Goal: Find specific page/section: Find specific page/section

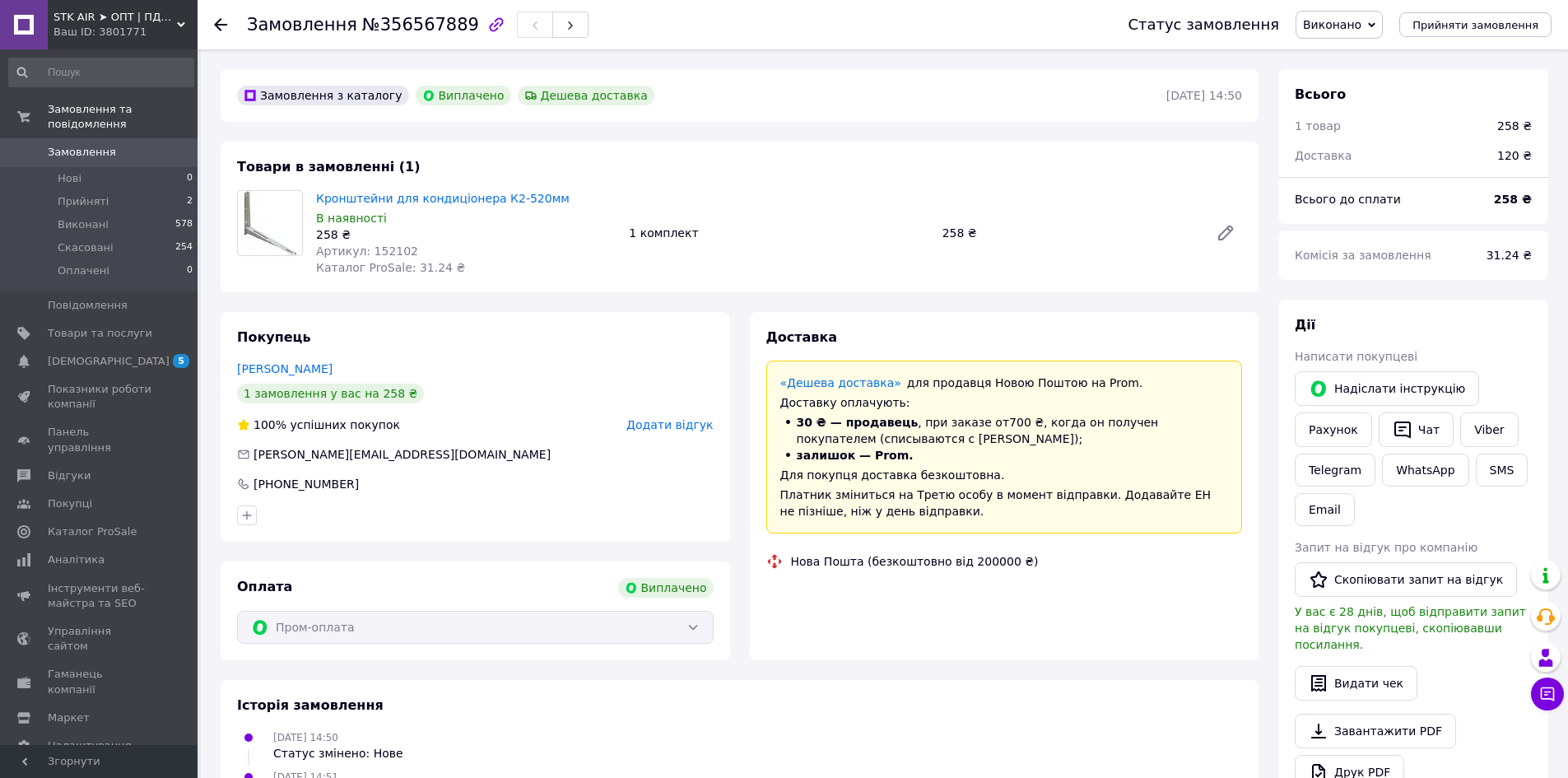
scroll to position [40, 0]
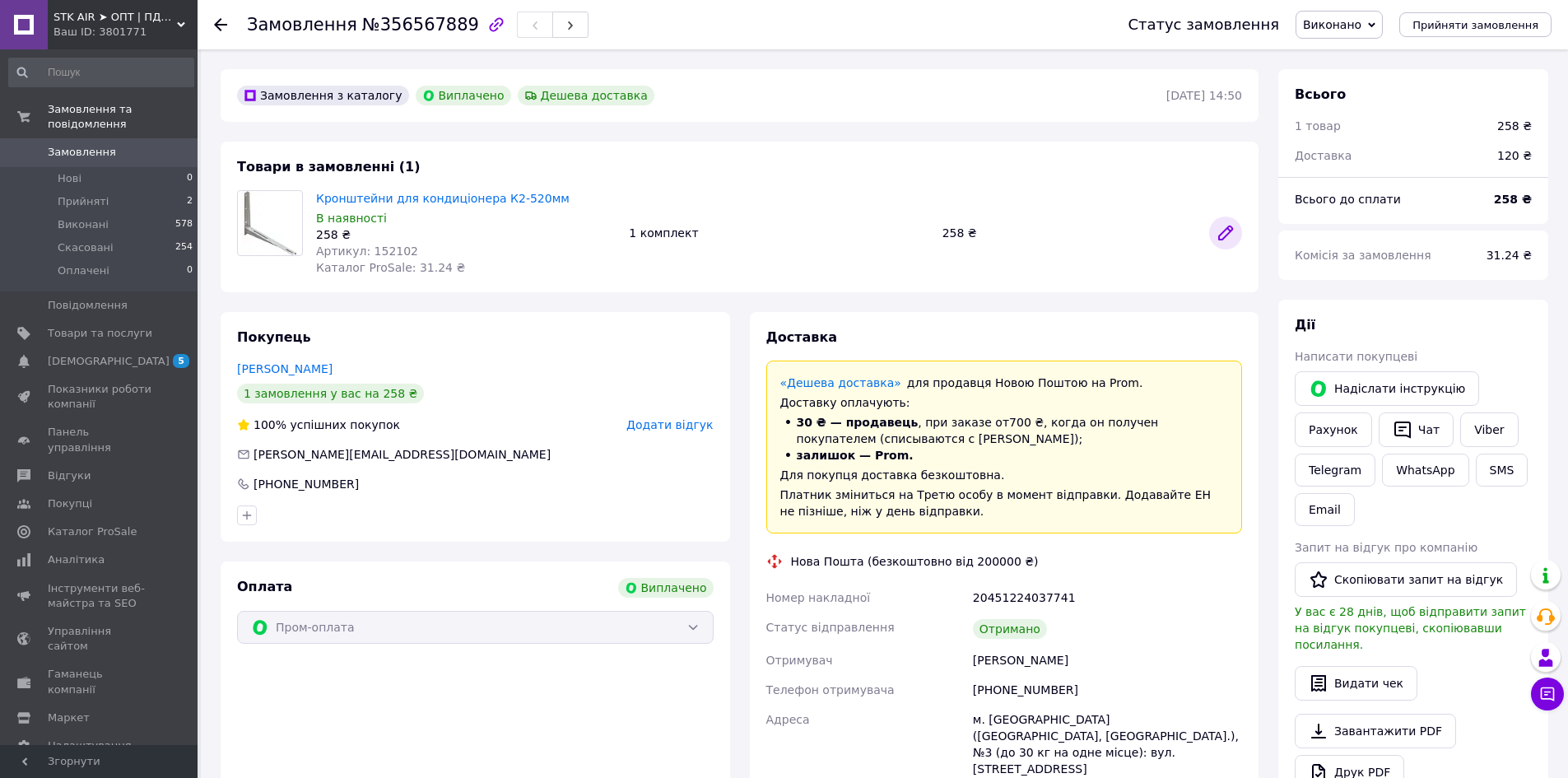
click at [1224, 229] on icon at bounding box center [1226, 233] width 20 height 20
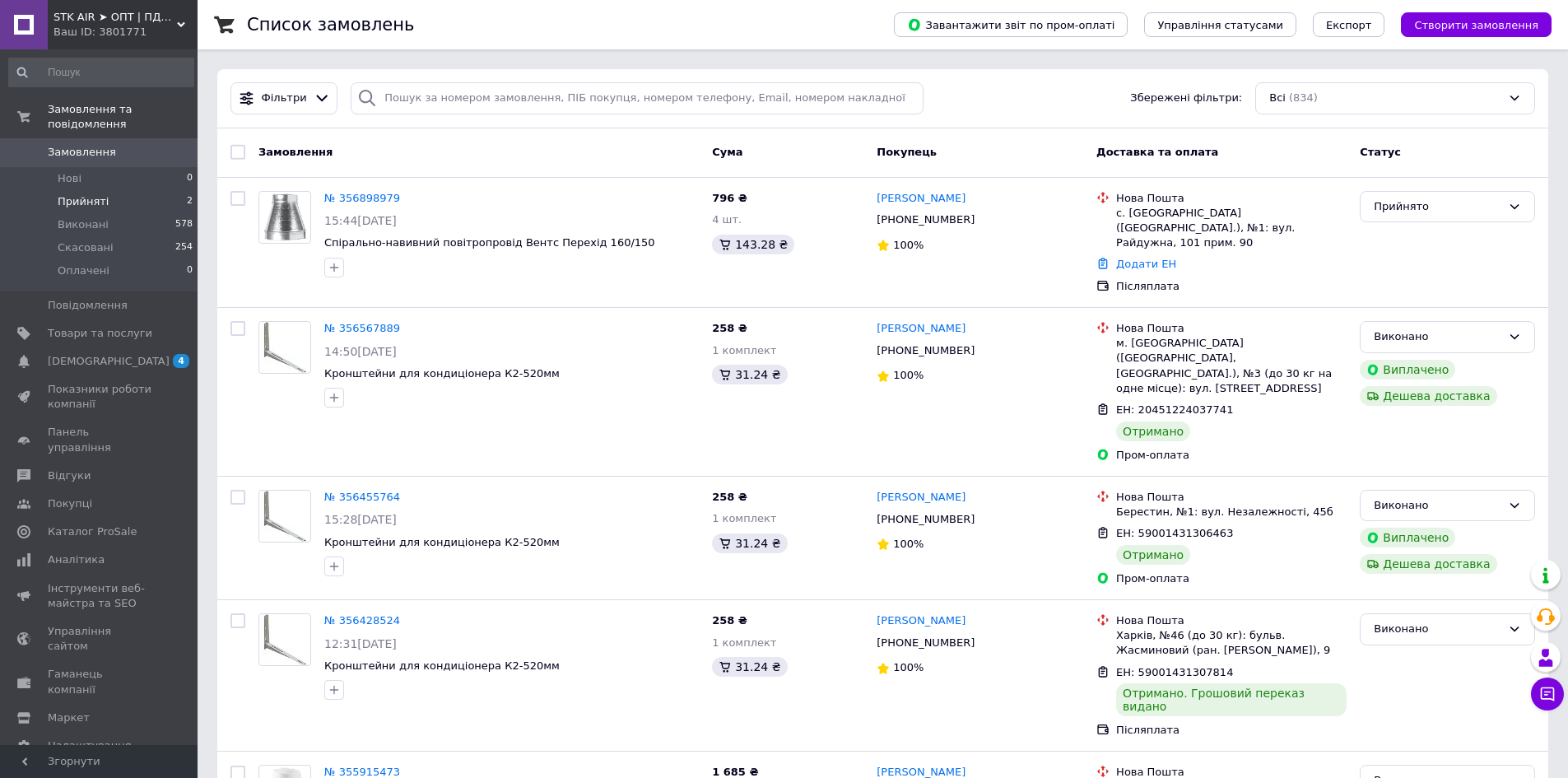
click at [91, 194] on span "Прийняті" at bounding box center [83, 201] width 51 height 15
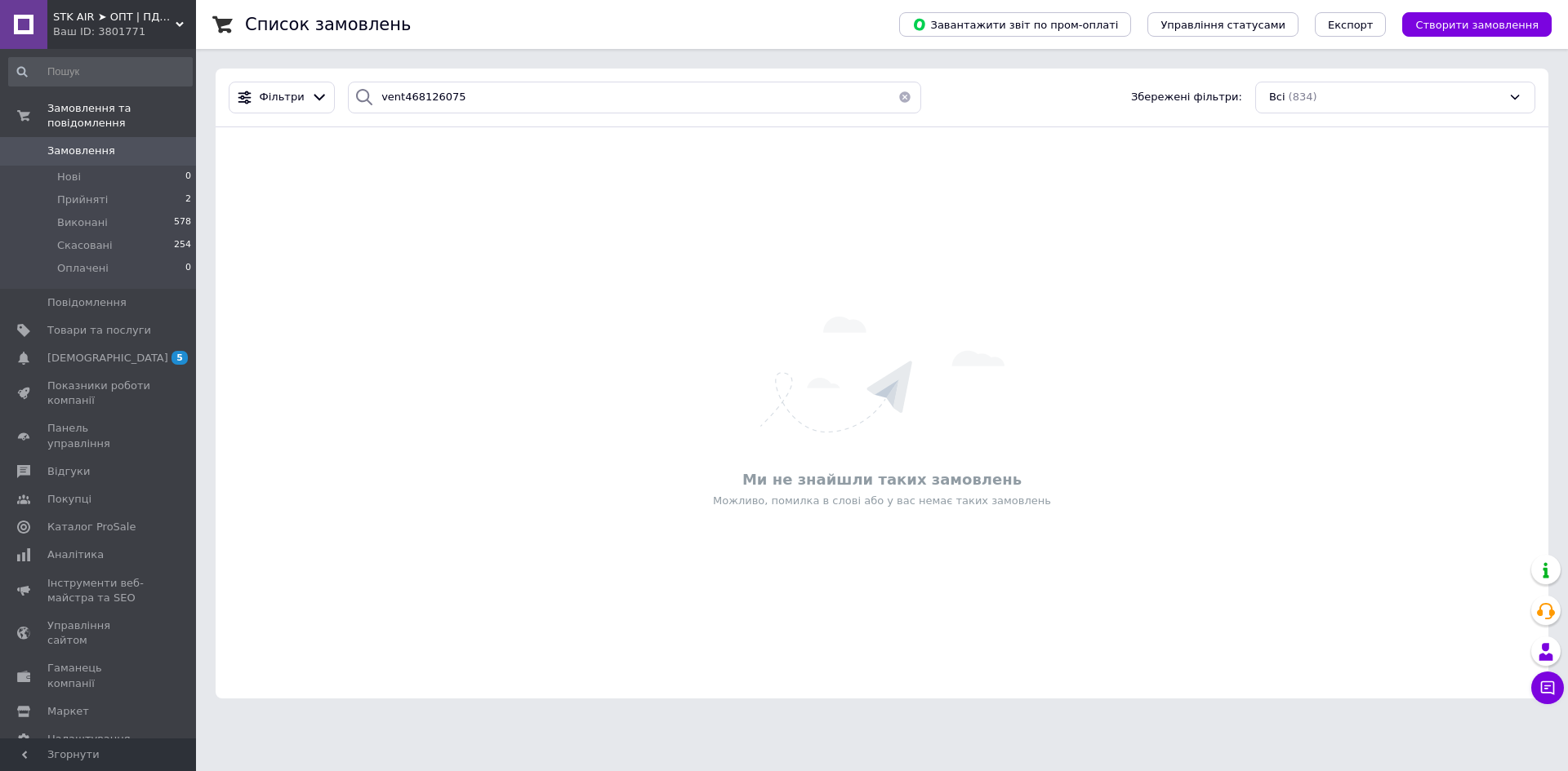
type input "vent468126075"
click at [357, 94] on icon at bounding box center [364, 97] width 20 height 20
click at [895, 102] on button "button" at bounding box center [904, 97] width 32 height 31
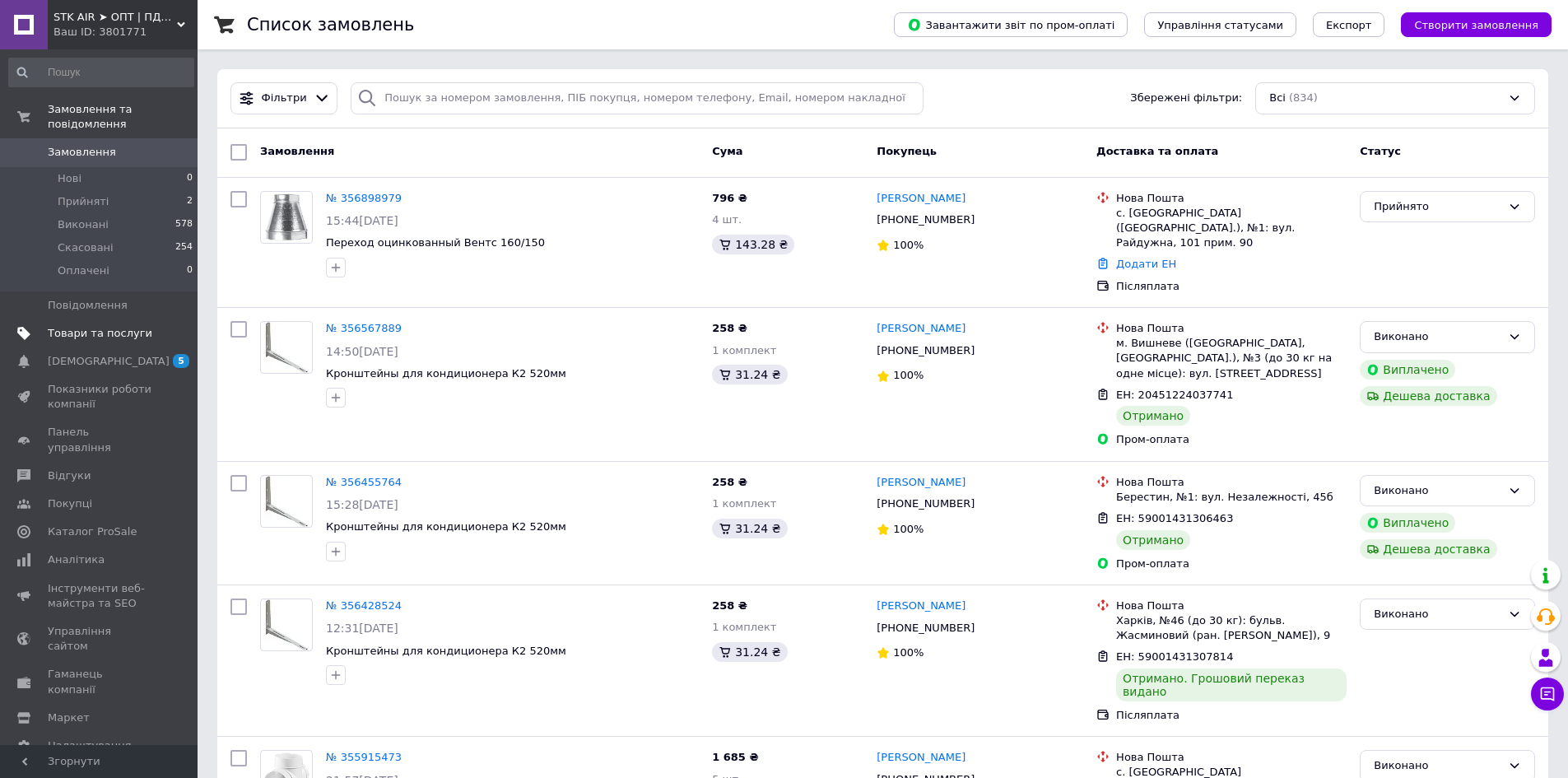
click at [91, 326] on span "Товари та послуги" at bounding box center [100, 334] width 104 height 15
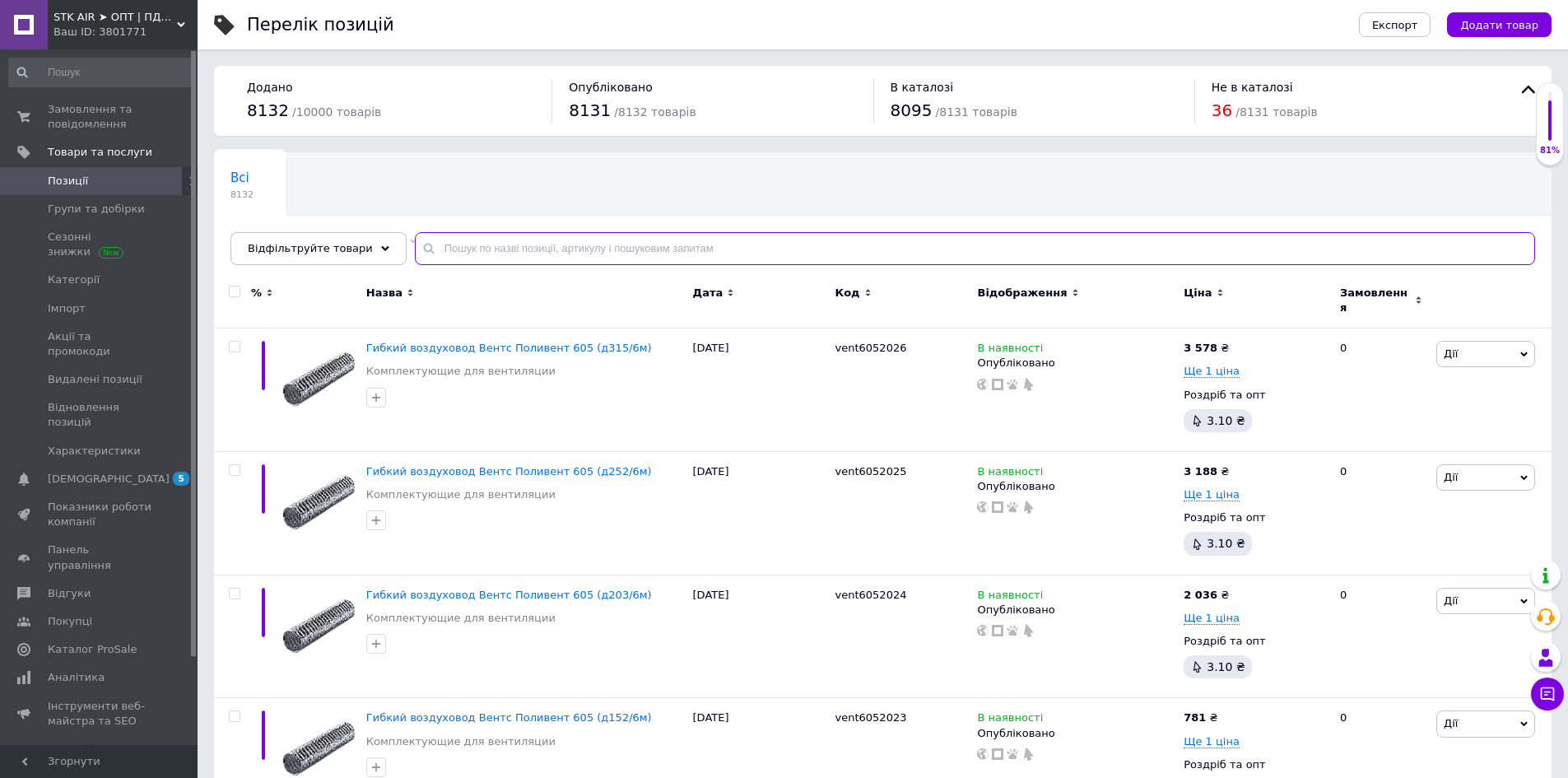
click at [458, 249] on input "text" at bounding box center [975, 248] width 1120 height 33
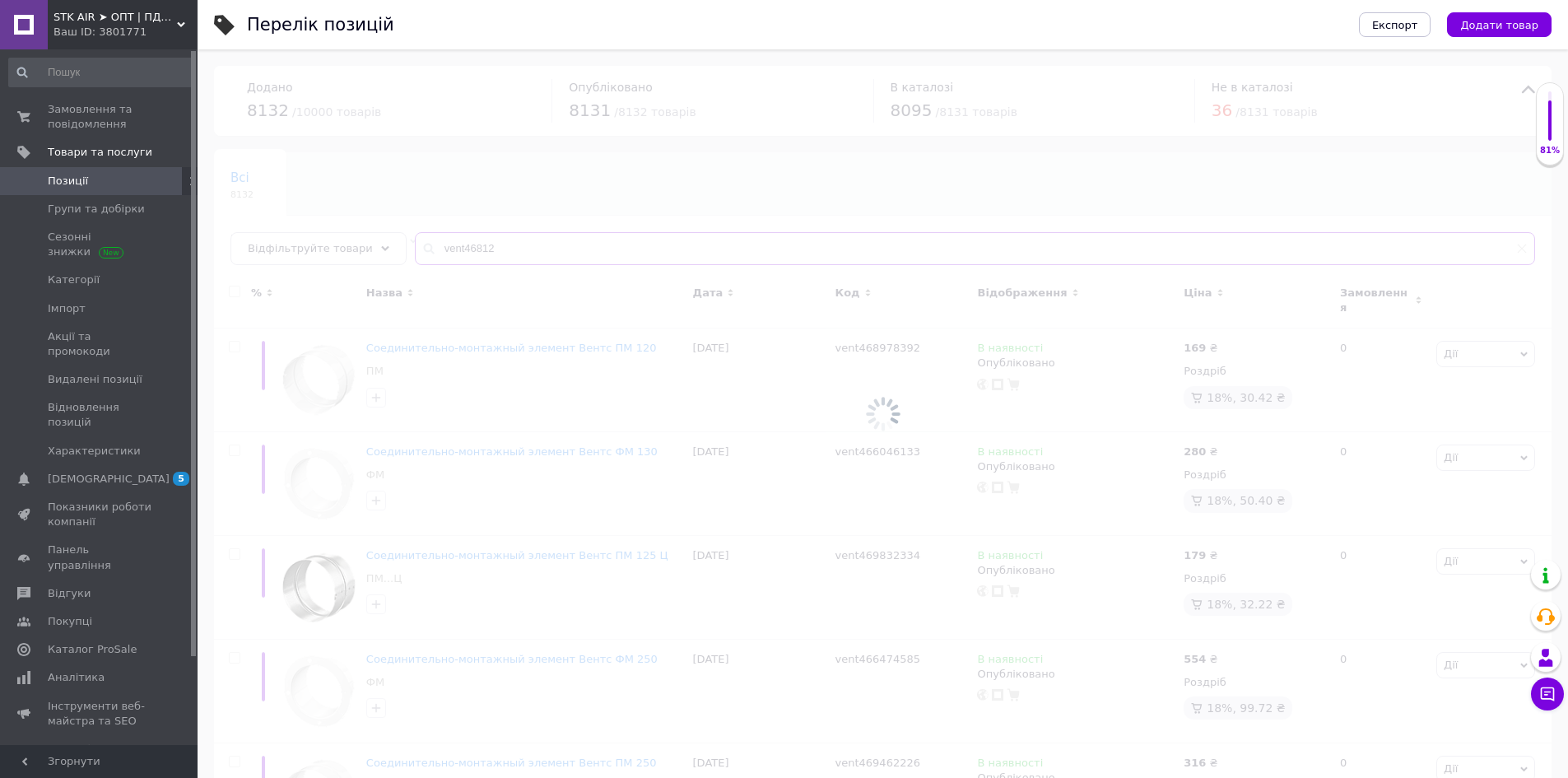
type input "vent468126"
